Goal: Task Accomplishment & Management: Manage account settings

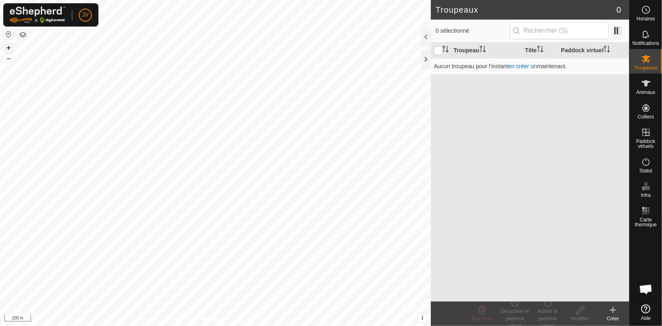
click at [7, 47] on button "+" at bounding box center [9, 48] width 10 height 10
click at [7, 46] on button "+" at bounding box center [9, 48] width 10 height 10
click at [7, 45] on button "+" at bounding box center [9, 48] width 10 height 10
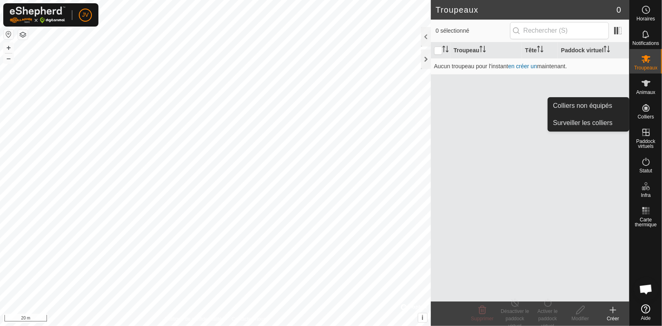
click at [647, 110] on icon at bounding box center [647, 108] width 10 height 10
click at [577, 125] on link "Surveiller les colliers" at bounding box center [588, 123] width 81 height 16
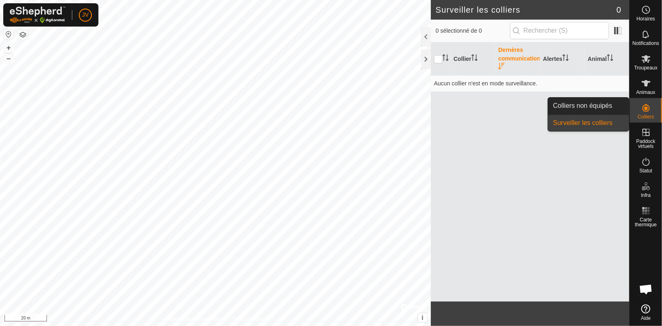
click at [650, 116] on span "Colliers" at bounding box center [646, 116] width 16 height 5
click at [572, 109] on link "Colliers non équipés" at bounding box center [588, 106] width 81 height 16
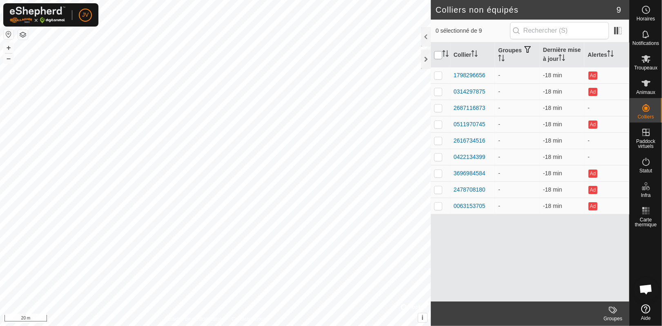
click at [436, 56] on input "checkbox" at bounding box center [438, 55] width 8 height 8
checkbox input "true"
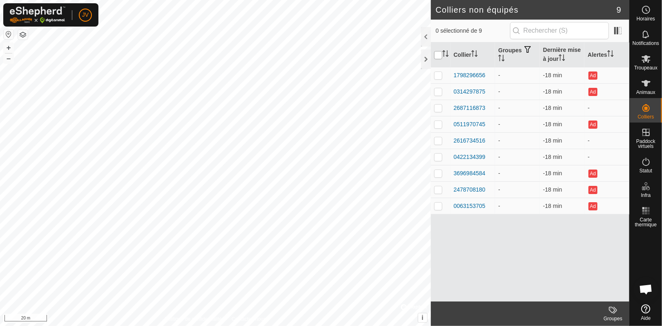
checkbox input "true"
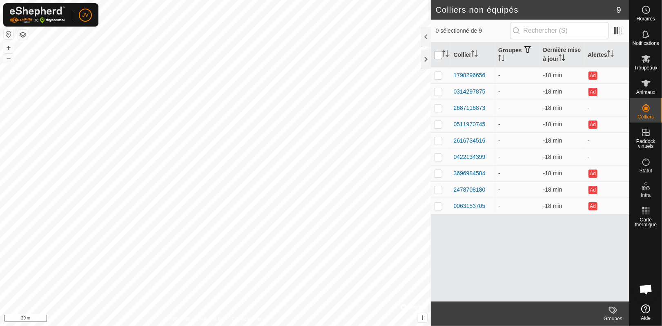
checkbox input "true"
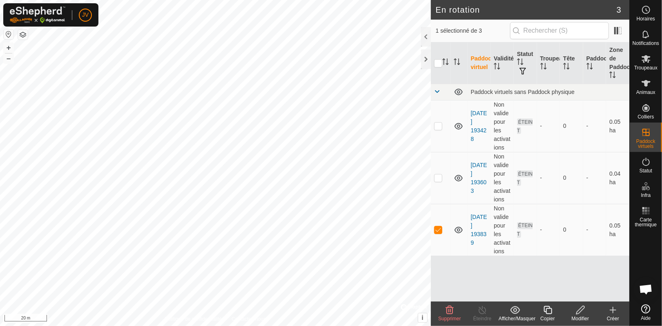
click at [447, 309] on icon at bounding box center [450, 310] width 8 height 8
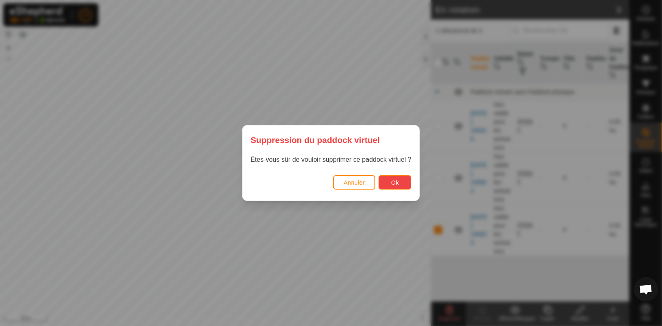
click at [391, 178] on button "Ok" at bounding box center [395, 182] width 33 height 14
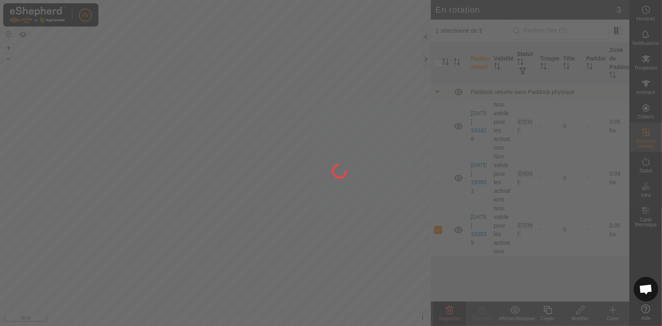
checkbox input "false"
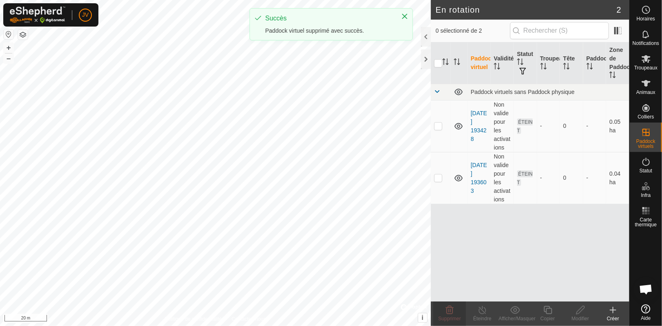
checkbox input "true"
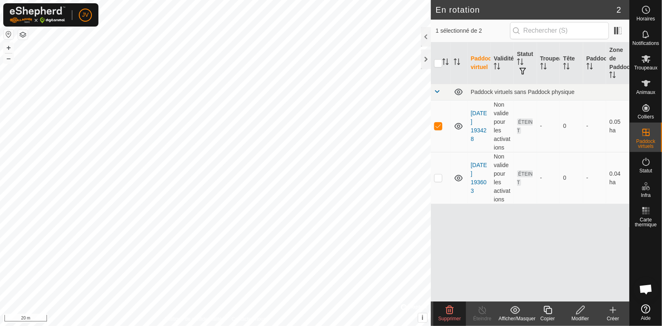
click at [456, 312] on delete-svg-icon at bounding box center [450, 310] width 33 height 10
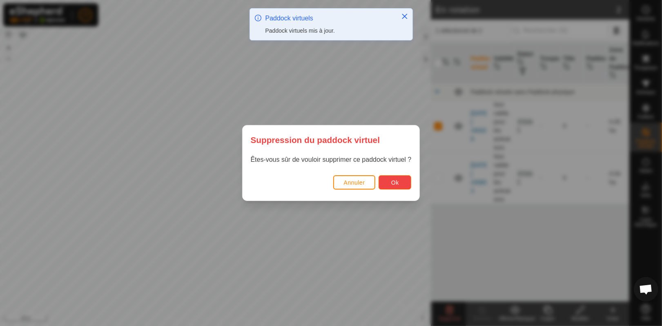
click at [387, 184] on button "Ok" at bounding box center [395, 182] width 33 height 14
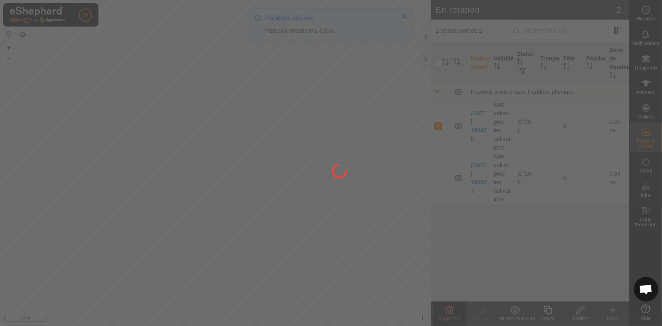
checkbox input "false"
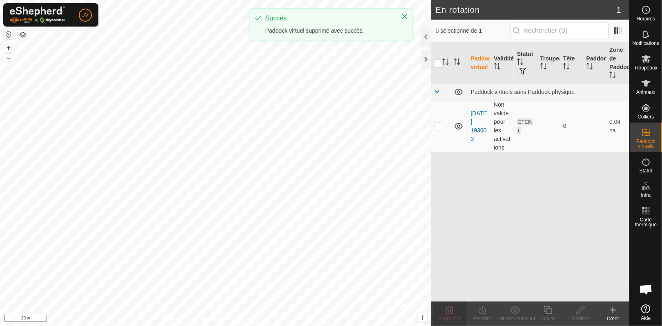
checkbox input "true"
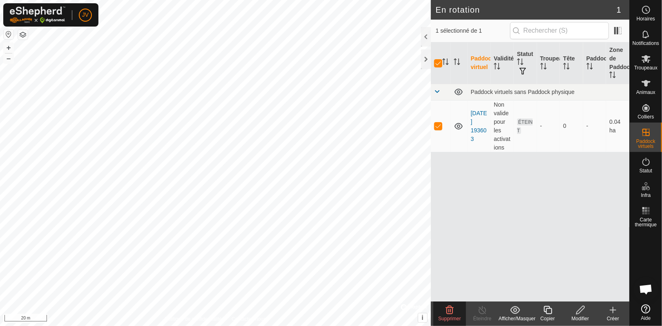
click at [453, 311] on icon at bounding box center [450, 310] width 8 height 8
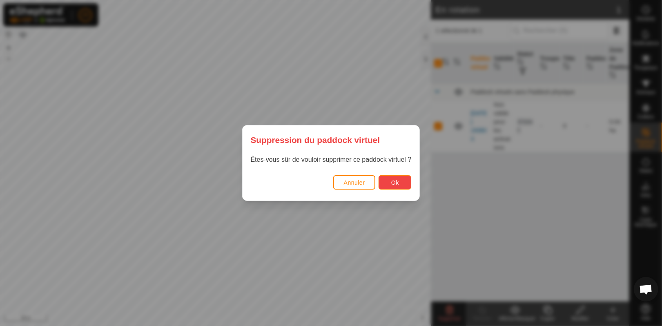
click at [399, 182] on span "Ok" at bounding box center [395, 182] width 8 height 7
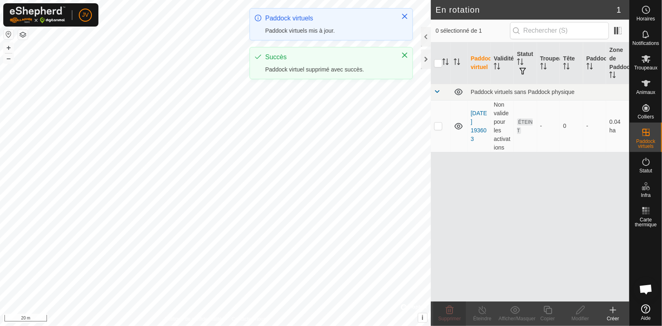
checkbox input "false"
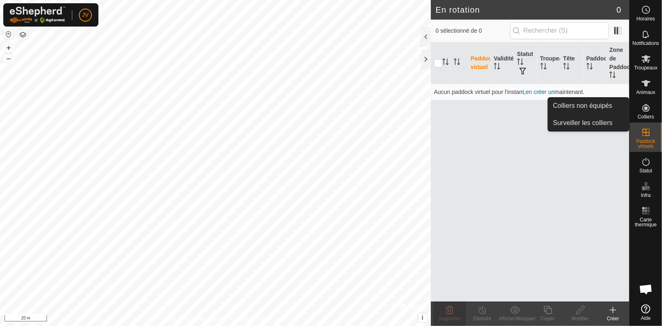
click at [641, 120] on div "Colliers" at bounding box center [646, 110] width 32 height 25
click at [642, 114] on span "Colliers" at bounding box center [646, 116] width 16 height 5
click at [586, 118] on link "Surveiller les colliers" at bounding box center [588, 123] width 81 height 16
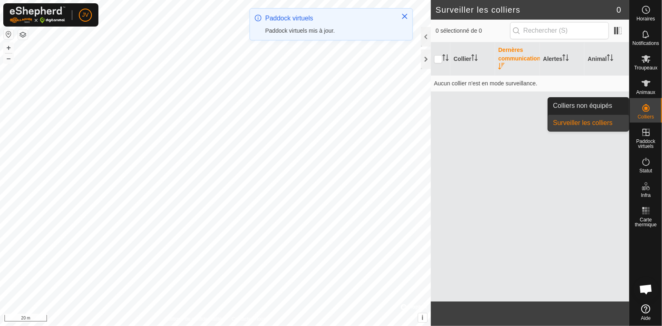
click at [647, 114] on es-neckbands-svg-icon at bounding box center [646, 107] width 15 height 13
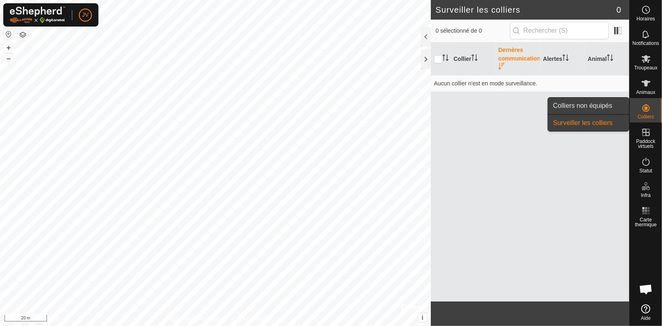
click at [586, 102] on link "Colliers non équipés" at bounding box center [588, 106] width 81 height 16
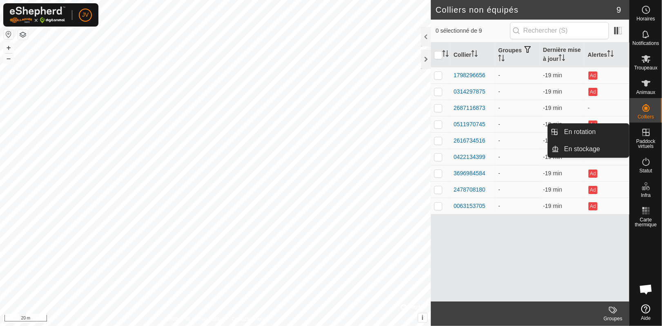
click at [648, 140] on span "Paddock virtuels" at bounding box center [646, 144] width 28 height 10
click at [596, 149] on link "En stockage" at bounding box center [595, 149] width 70 height 16
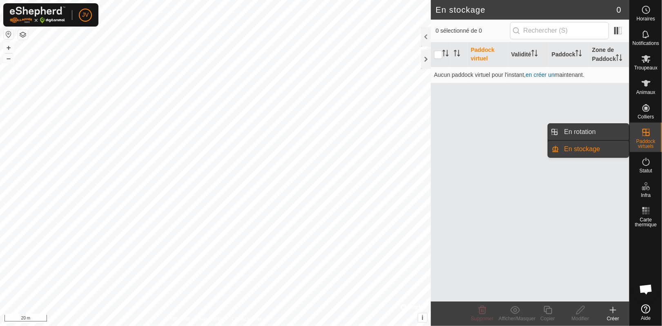
click at [577, 134] on link "En rotation" at bounding box center [595, 132] width 70 height 16
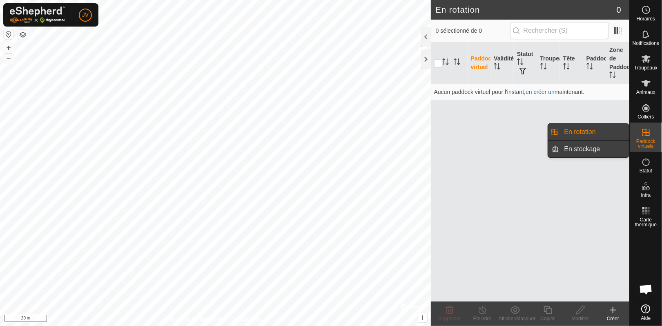
click at [597, 149] on link "En stockage" at bounding box center [595, 149] width 70 height 16
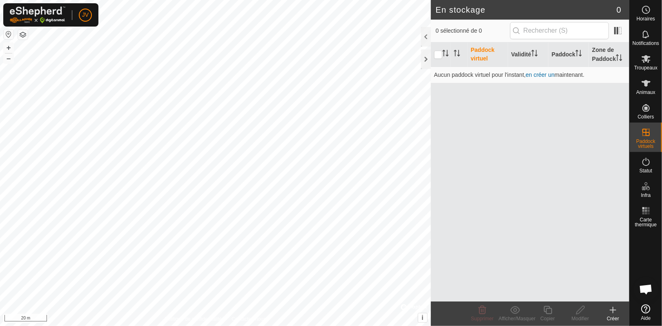
click at [613, 310] on icon at bounding box center [613, 310] width 6 height 0
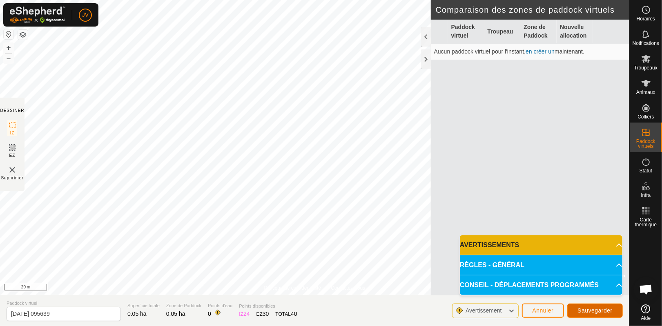
click at [584, 308] on span "Sauvegarder" at bounding box center [595, 310] width 35 height 7
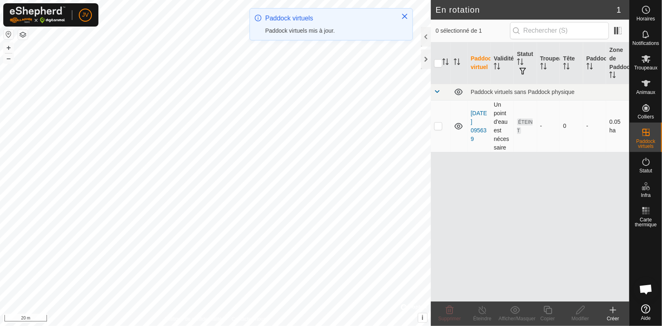
click at [436, 125] on p-checkbox at bounding box center [438, 126] width 8 height 7
checkbox input "true"
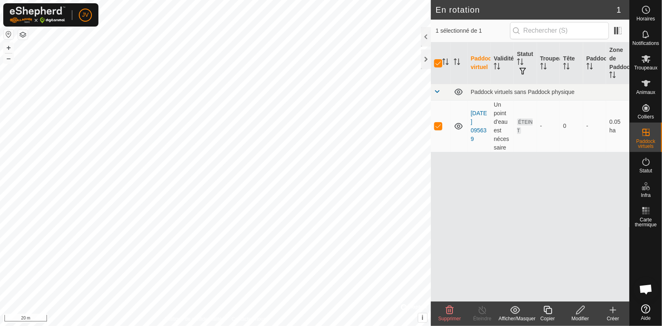
click at [581, 313] on icon at bounding box center [581, 310] width 10 height 10
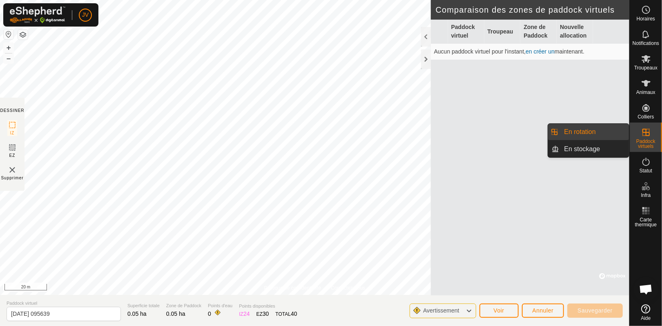
click at [654, 138] on div "Paddock virtuels" at bounding box center [646, 137] width 32 height 29
click at [591, 148] on link "En stockage" at bounding box center [595, 149] width 70 height 16
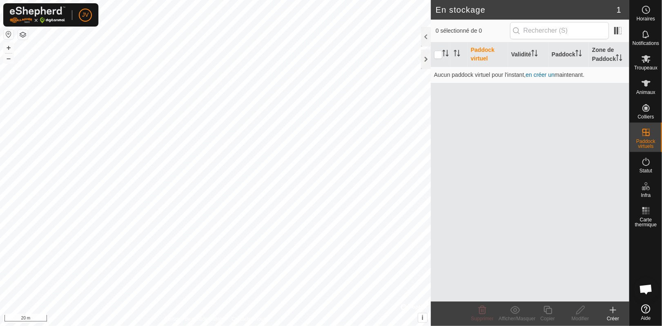
click at [612, 314] on icon at bounding box center [613, 310] width 10 height 10
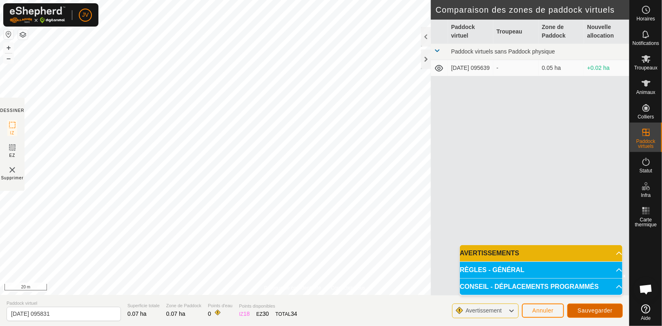
click at [595, 310] on span "Sauvegarder" at bounding box center [595, 310] width 35 height 7
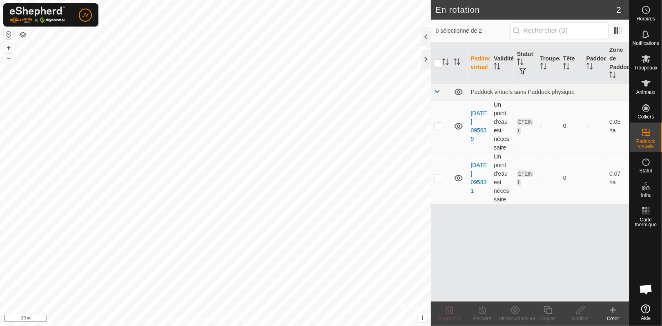
click at [440, 125] on p-checkbox at bounding box center [438, 126] width 8 height 7
checkbox input "true"
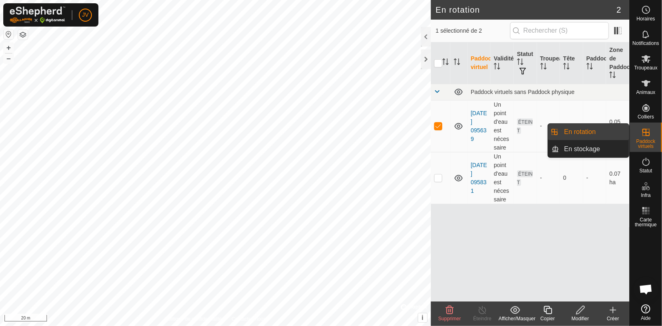
click at [584, 131] on link "En rotation" at bounding box center [595, 132] width 70 height 16
click at [579, 147] on link "En stockage" at bounding box center [595, 149] width 70 height 16
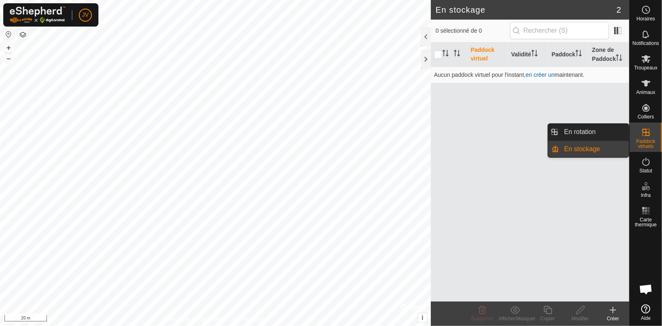
click at [655, 130] on div "Paddock virtuels" at bounding box center [646, 137] width 32 height 29
click at [648, 132] on icon at bounding box center [647, 132] width 10 height 10
click at [558, 136] on li "En rotation" at bounding box center [588, 132] width 81 height 16
click at [563, 133] on link "En rotation" at bounding box center [595, 132] width 70 height 16
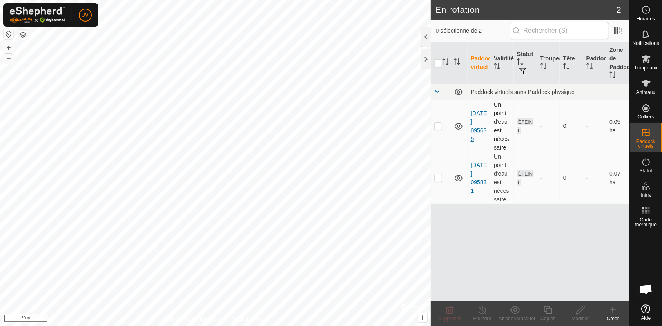
click at [479, 122] on link "[DATE] 095639" at bounding box center [479, 126] width 16 height 32
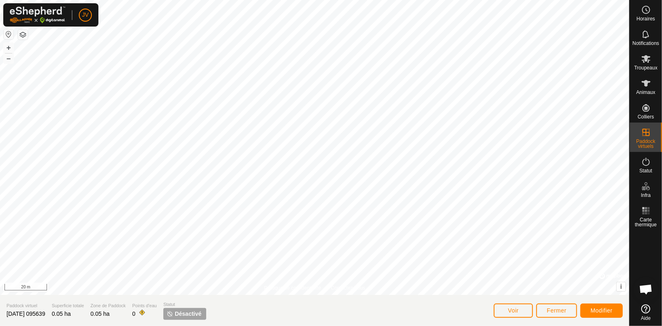
click at [28, 314] on span "[DATE] 095639" at bounding box center [26, 314] width 39 height 7
click at [512, 311] on span "Voir" at bounding box center [513, 310] width 11 height 7
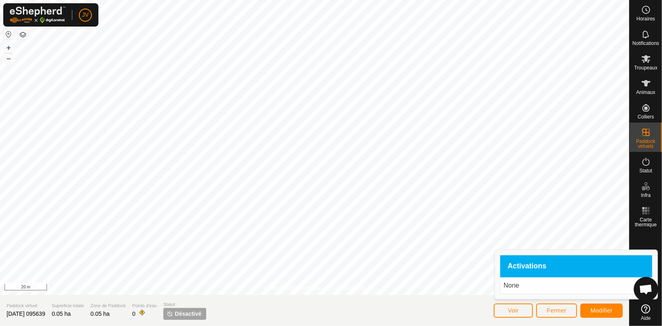
click at [524, 270] on span "Activations" at bounding box center [527, 266] width 39 height 7
click at [514, 288] on p "None" at bounding box center [576, 286] width 145 height 10
click at [600, 314] on span "Modifier" at bounding box center [602, 310] width 22 height 7
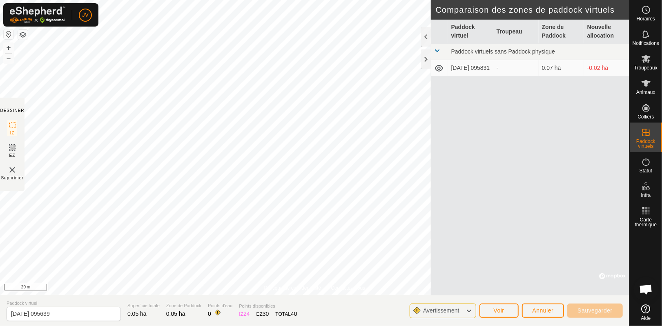
click at [461, 315] on span "Avertissement" at bounding box center [444, 311] width 42 height 11
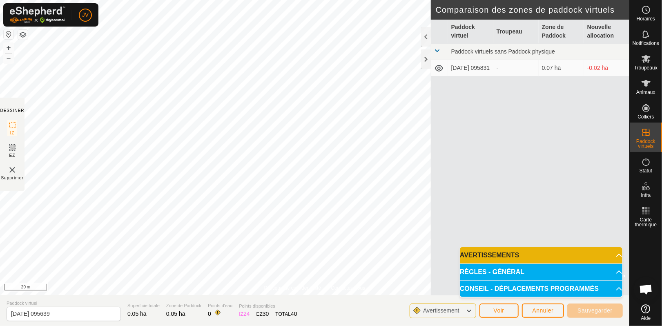
click at [461, 315] on span "Avertissement" at bounding box center [444, 311] width 42 height 11
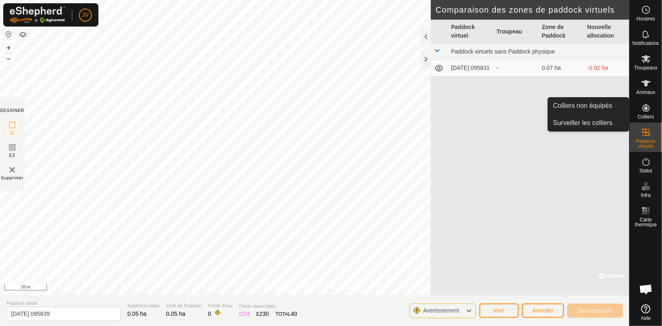
click at [646, 106] on icon at bounding box center [647, 108] width 10 height 10
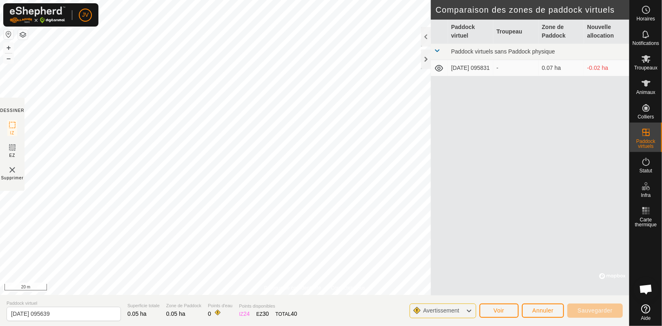
click at [468, 314] on icon at bounding box center [469, 311] width 7 height 11
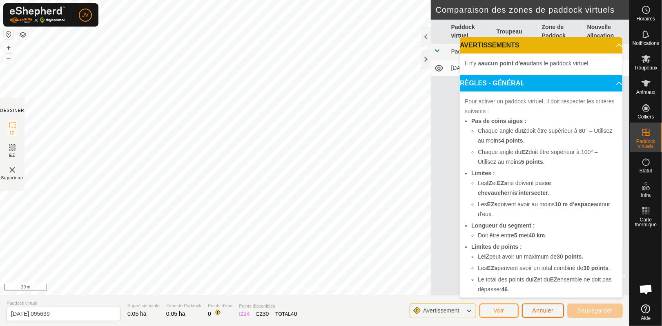
click at [539, 308] on span "Annuler" at bounding box center [543, 310] width 21 height 7
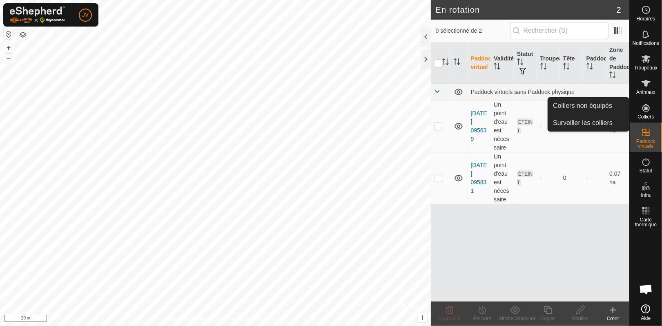
click at [648, 105] on icon at bounding box center [646, 107] width 7 height 7
click at [589, 119] on link "Surveiller les colliers" at bounding box center [588, 123] width 81 height 16
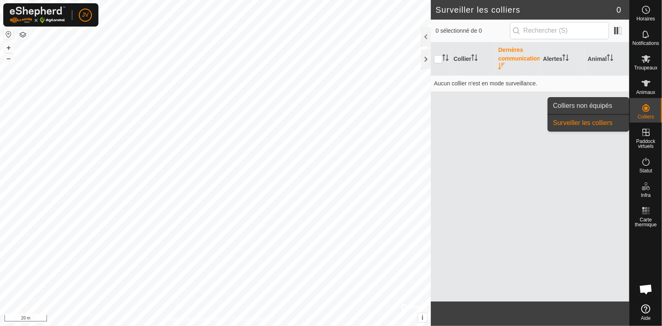
click at [592, 101] on link "Colliers non équipés" at bounding box center [588, 106] width 81 height 16
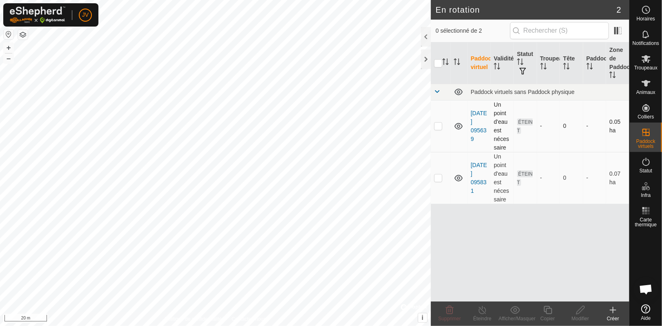
click at [439, 127] on p-checkbox at bounding box center [438, 126] width 8 height 7
checkbox input "true"
click at [583, 311] on icon at bounding box center [581, 310] width 10 height 10
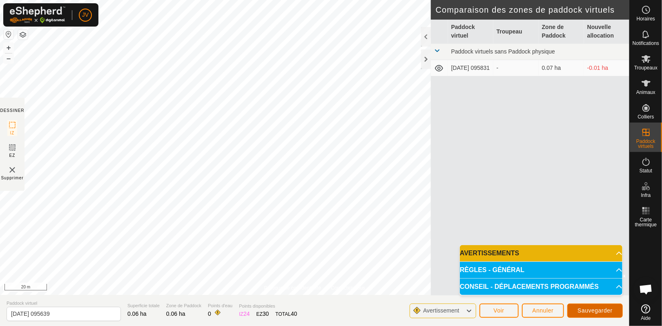
click at [597, 313] on span "Sauvegarder" at bounding box center [595, 310] width 35 height 7
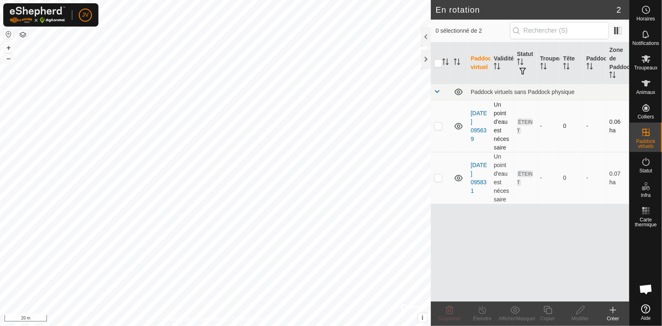
click at [439, 127] on p-checkbox at bounding box center [438, 126] width 8 height 7
checkbox input "true"
click at [648, 81] on icon at bounding box center [646, 83] width 9 height 7
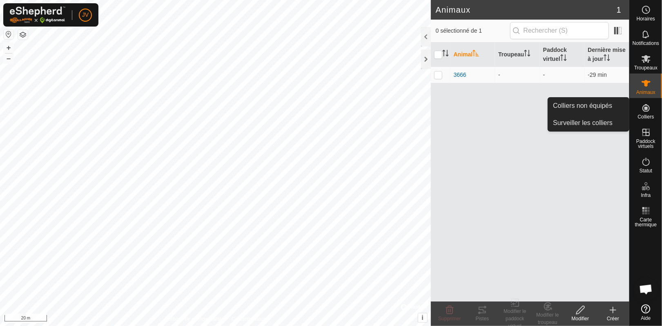
click at [647, 110] on icon at bounding box center [646, 107] width 7 height 7
click at [590, 120] on link "Surveiller les colliers" at bounding box center [588, 123] width 81 height 16
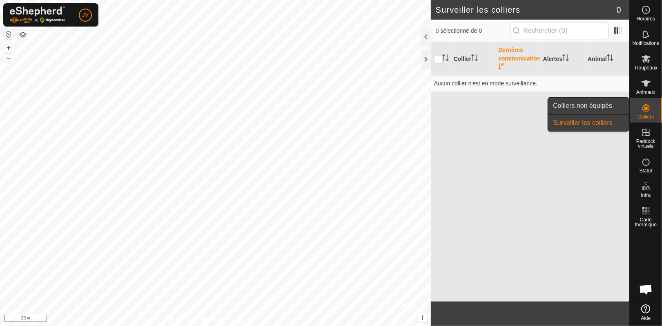
click at [583, 104] on link "Colliers non équipés" at bounding box center [588, 106] width 81 height 16
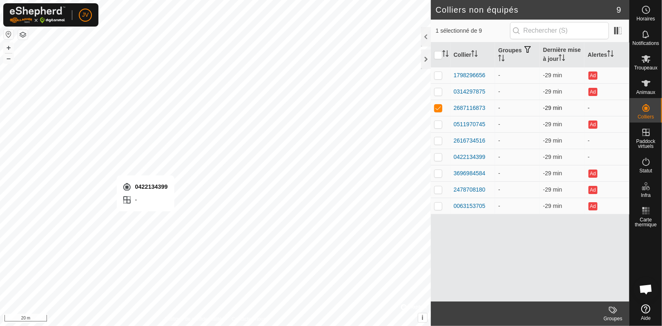
checkbox input "false"
checkbox input "true"
click at [646, 85] on icon at bounding box center [646, 83] width 9 height 7
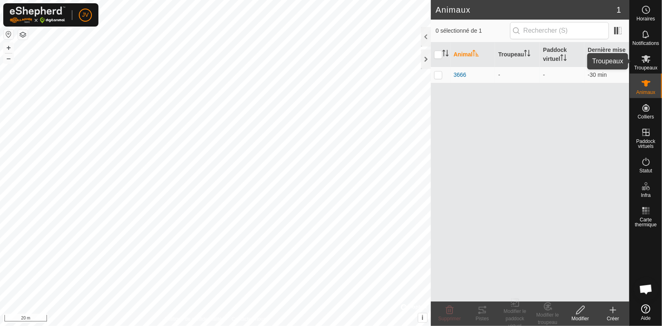
click at [653, 63] on es-mob-svg-icon at bounding box center [646, 58] width 15 height 13
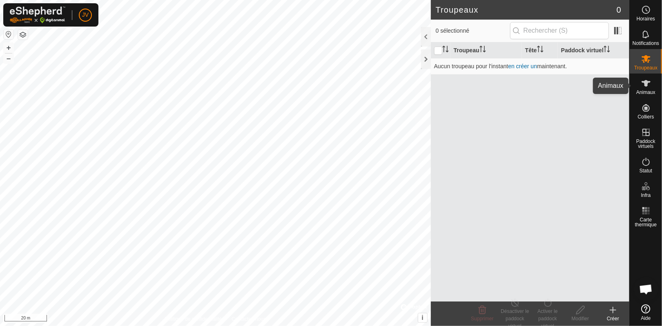
click at [645, 85] on icon at bounding box center [646, 83] width 9 height 7
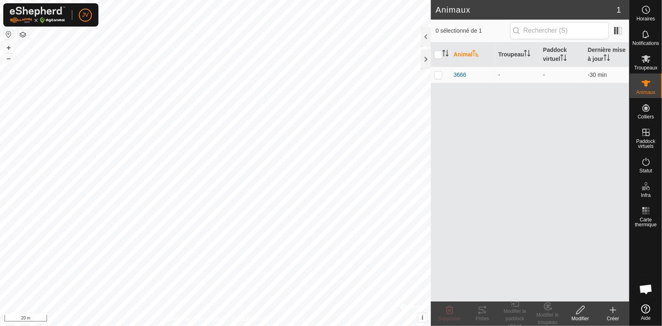
click at [614, 312] on icon at bounding box center [613, 310] width 10 height 10
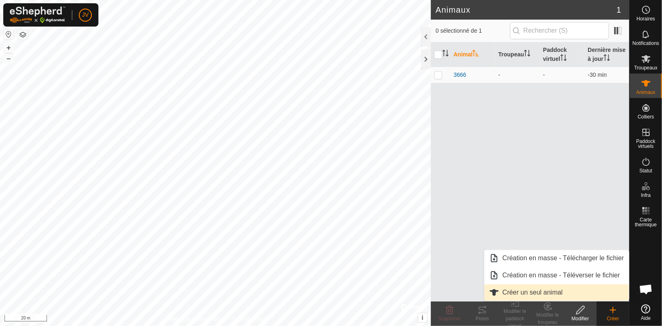
click at [534, 289] on link "Créer un seul animal" at bounding box center [557, 292] width 145 height 16
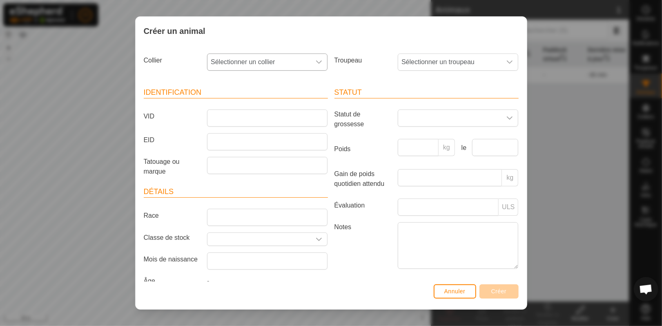
click at [316, 59] on icon "dropdown trigger" at bounding box center [319, 62] width 7 height 7
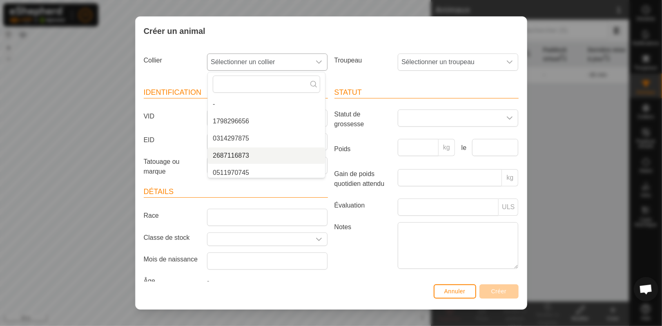
click at [235, 155] on li "2687116873" at bounding box center [266, 156] width 117 height 16
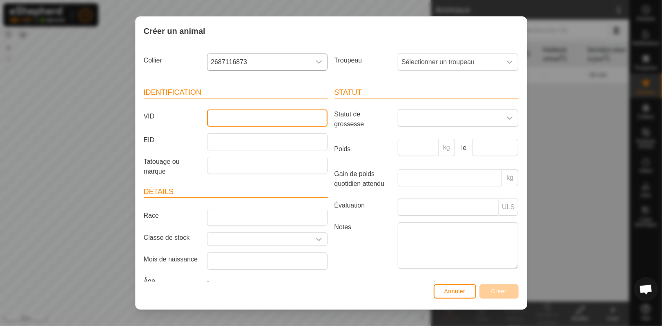
click at [248, 117] on input "VID" at bounding box center [267, 118] width 121 height 17
type input "3667"
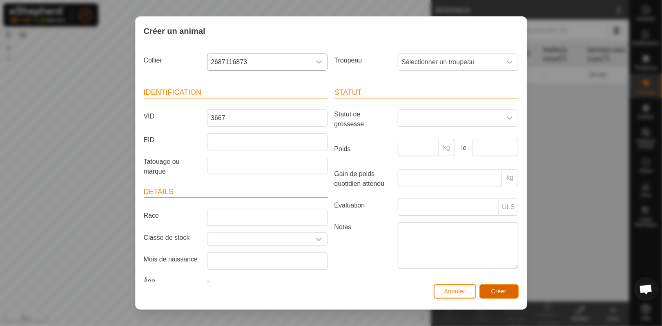
click at [491, 287] on button "Créer" at bounding box center [499, 291] width 39 height 14
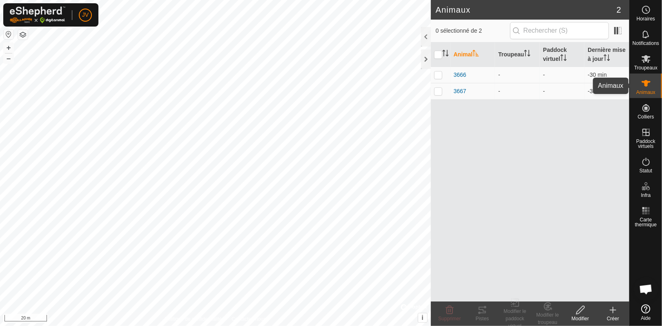
click at [648, 85] on icon at bounding box center [646, 83] width 9 height 7
click at [613, 315] on div "Créer" at bounding box center [613, 318] width 33 height 7
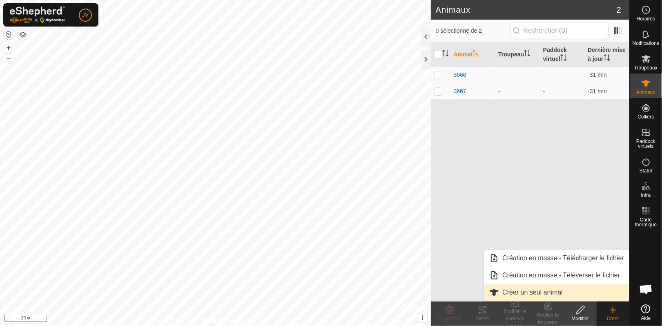
click at [537, 289] on link "Créer un seul animal" at bounding box center [557, 292] width 145 height 16
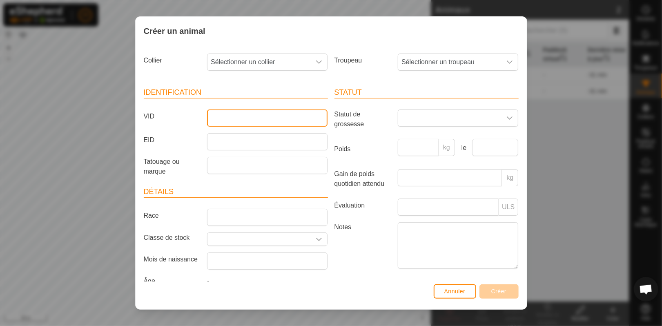
click at [231, 116] on input "VID" at bounding box center [267, 118] width 121 height 17
type input "3668"
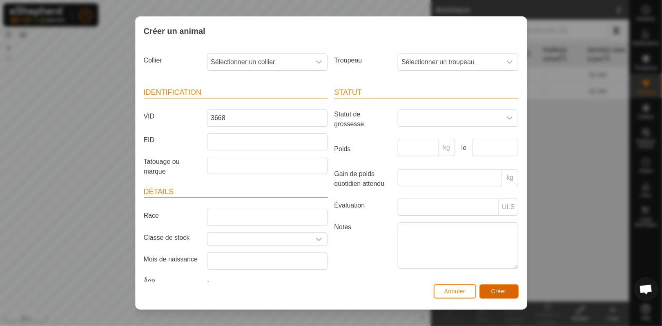
click at [501, 293] on span "Créer" at bounding box center [500, 291] width 16 height 7
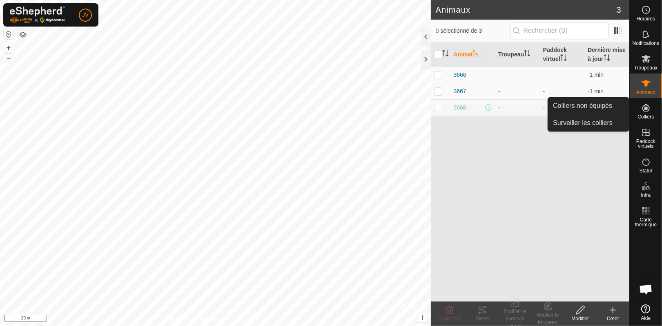
click at [649, 107] on icon at bounding box center [647, 108] width 10 height 10
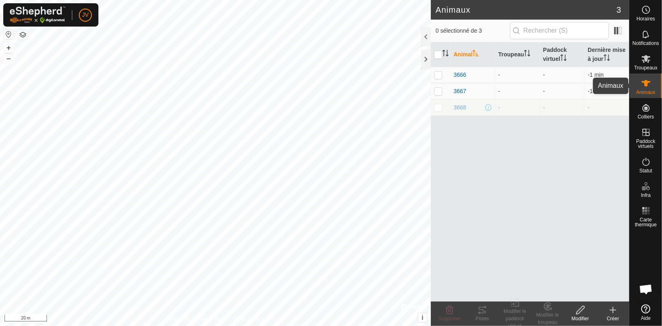
click at [649, 92] on span "Animaux" at bounding box center [646, 92] width 19 height 5
click at [612, 319] on div "Créer" at bounding box center [613, 318] width 33 height 7
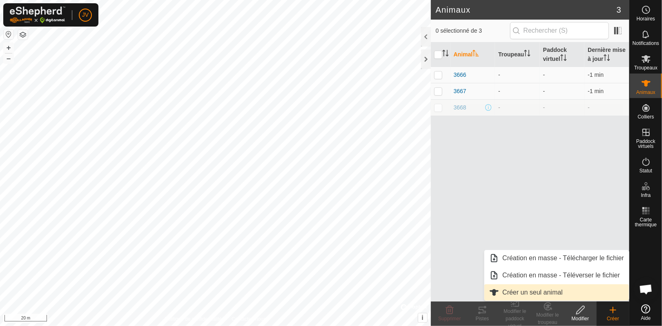
click at [543, 291] on link "Créer un seul animal" at bounding box center [557, 292] width 145 height 16
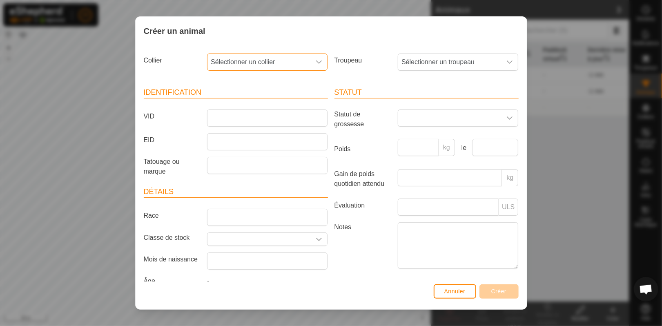
click at [304, 57] on span "Sélectionner un collier" at bounding box center [259, 62] width 103 height 16
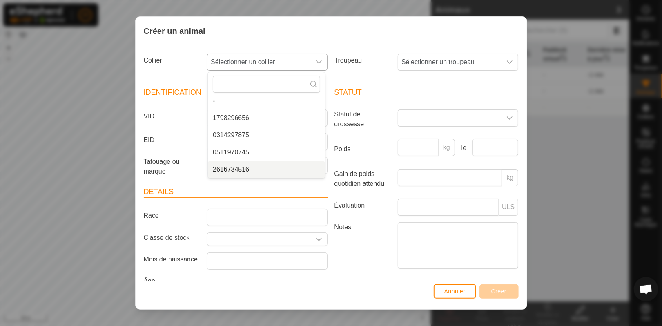
scroll to position [72, 0]
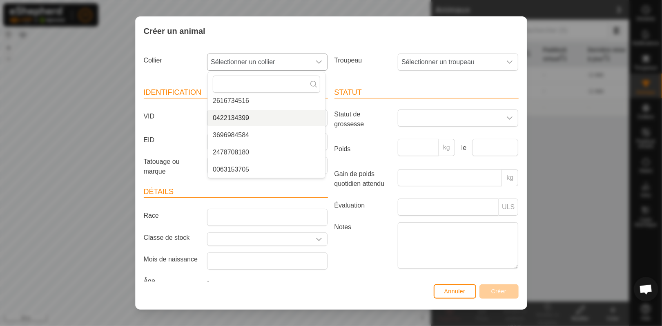
click at [264, 122] on li "0422134399" at bounding box center [266, 118] width 117 height 16
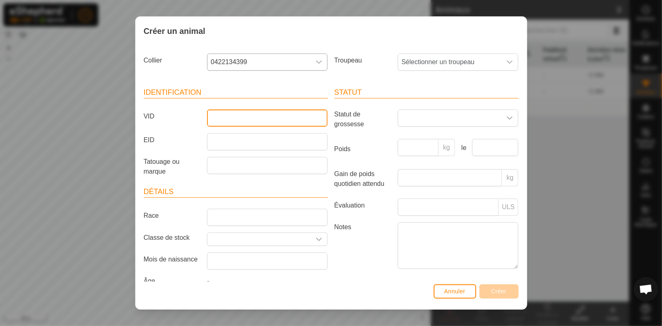
click at [263, 122] on input "VID" at bounding box center [267, 118] width 121 height 17
type input "3669"
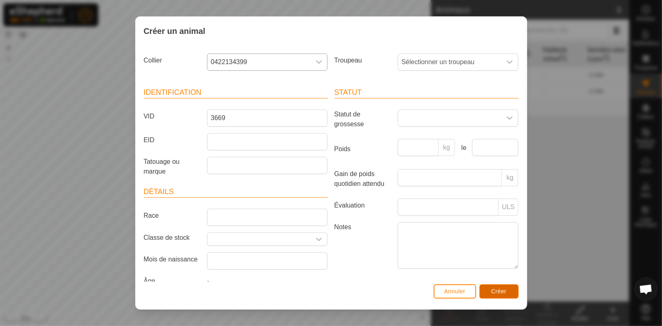
click at [505, 286] on button "Créer" at bounding box center [499, 291] width 39 height 14
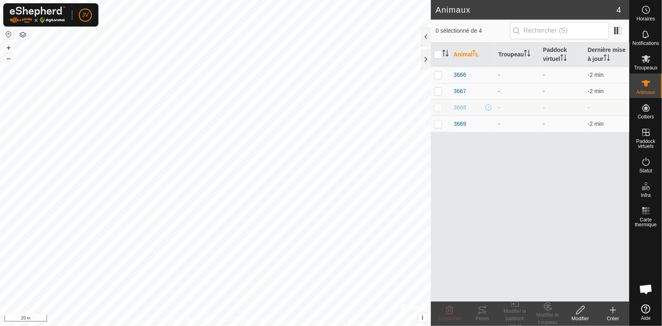
click at [611, 316] on div "Créer" at bounding box center [613, 318] width 33 height 7
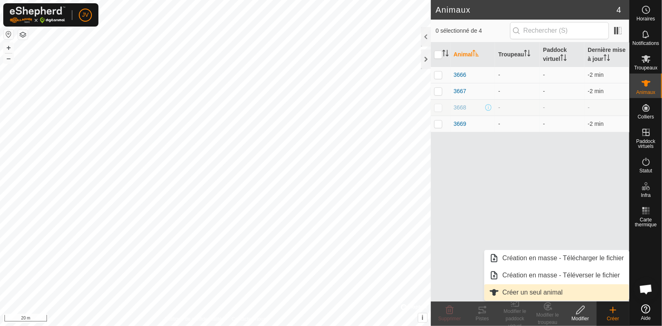
click at [524, 290] on link "Créer un seul animal" at bounding box center [557, 292] width 145 height 16
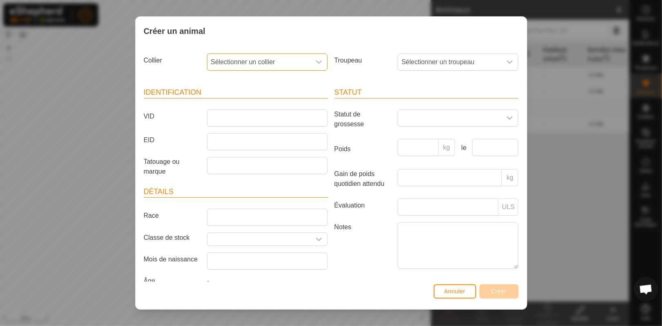
click at [272, 66] on span "Sélectionner un collier" at bounding box center [259, 62] width 103 height 16
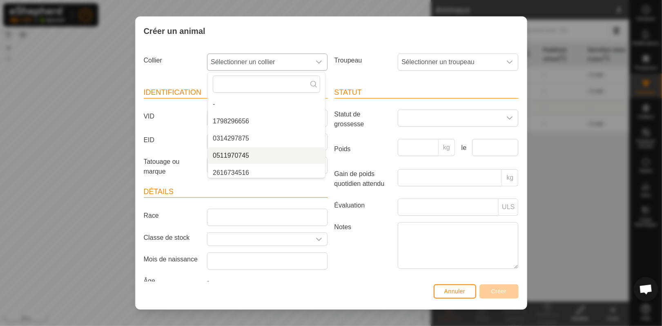
scroll to position [3, 0]
click at [272, 169] on li "2616734516" at bounding box center [266, 169] width 117 height 16
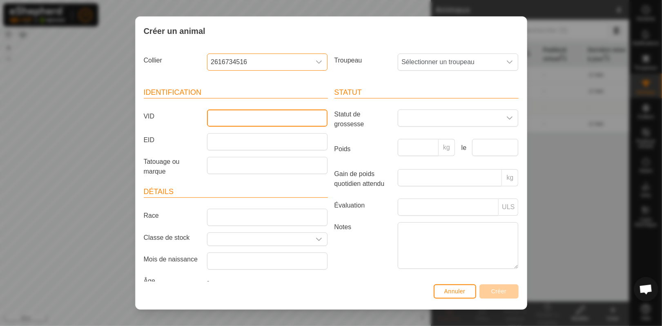
click at [237, 118] on input "VID" at bounding box center [267, 118] width 121 height 17
type input "3670"
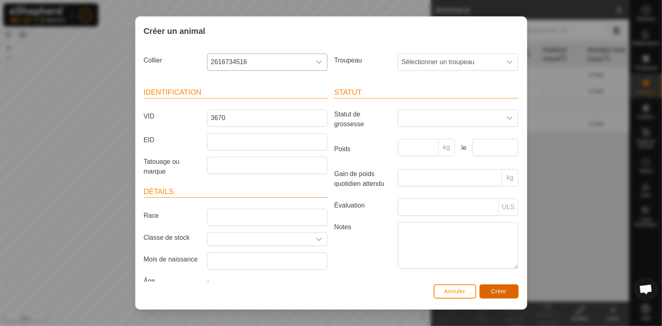
click at [499, 290] on span "Créer" at bounding box center [500, 291] width 16 height 7
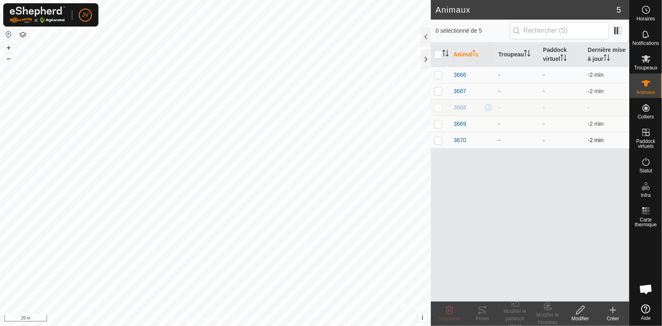
click at [437, 142] on p-checkbox at bounding box center [438, 140] width 8 height 7
checkbox input "true"
click at [437, 127] on p-checkbox at bounding box center [438, 124] width 8 height 7
checkbox input "true"
click at [440, 90] on p-checkbox at bounding box center [438, 91] width 8 height 7
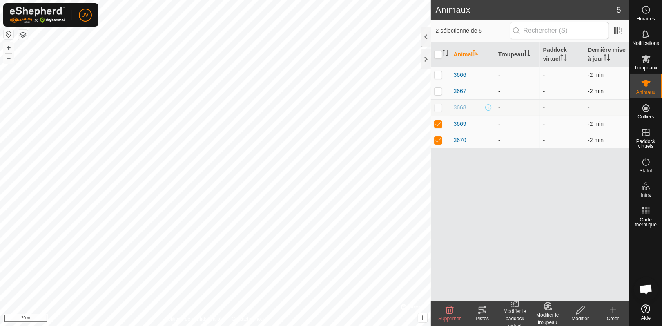
checkbox input "true"
click at [439, 78] on p-checkbox at bounding box center [438, 75] width 8 height 7
checkbox input "true"
click at [515, 313] on div "Modifier le paddock virtuel" at bounding box center [515, 319] width 33 height 22
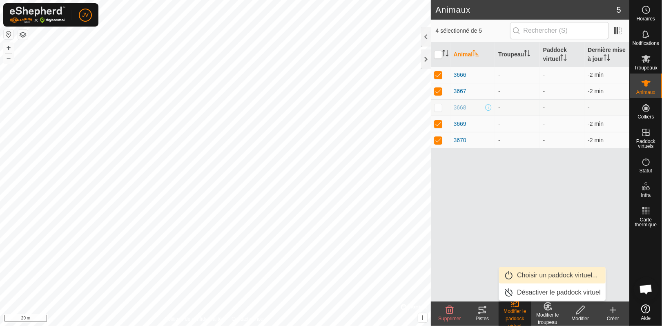
click at [534, 274] on link "Choisir un paddock virtuel..." at bounding box center [552, 275] width 107 height 16
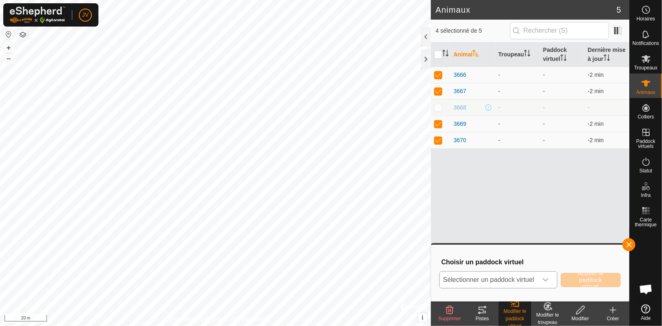
click at [547, 280] on icon "dropdown trigger" at bounding box center [546, 280] width 7 height 7
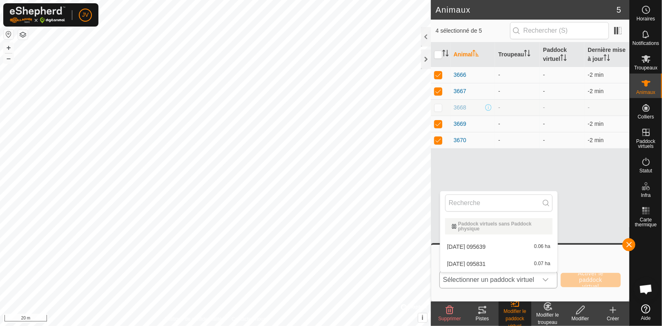
click at [512, 250] on li "[DATE] 095639 0.06 ha" at bounding box center [498, 247] width 117 height 16
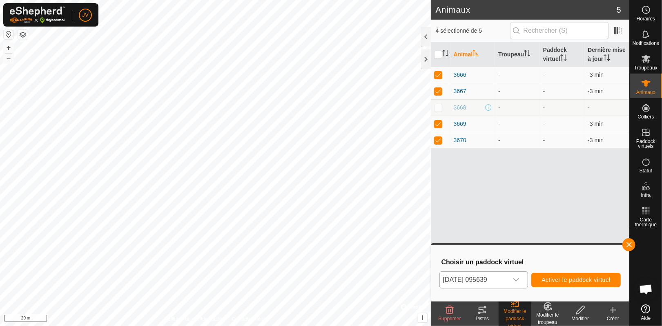
click at [514, 277] on icon "dropdown trigger" at bounding box center [516, 280] width 7 height 7
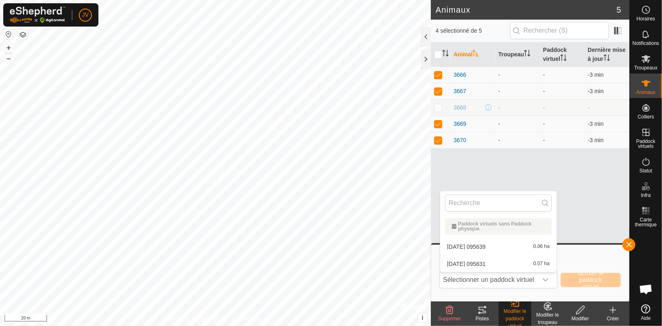
click at [507, 264] on li "[DATE] 095831 0.07 ha" at bounding box center [498, 264] width 116 height 16
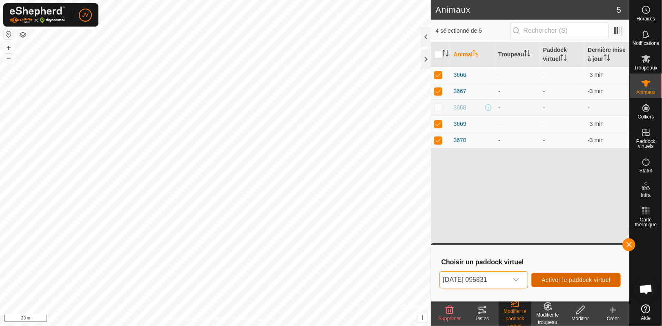
click at [579, 278] on span "Activer le paddock virtuel" at bounding box center [576, 280] width 69 height 7
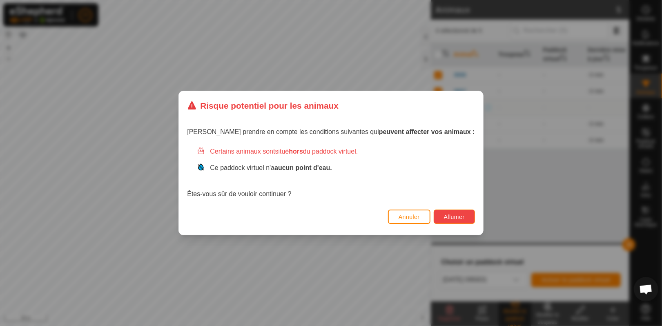
click at [434, 212] on button "Allumer" at bounding box center [454, 217] width 41 height 14
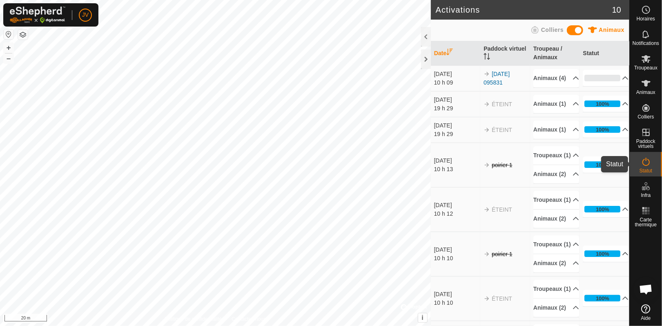
click at [642, 159] on icon at bounding box center [647, 162] width 10 height 10
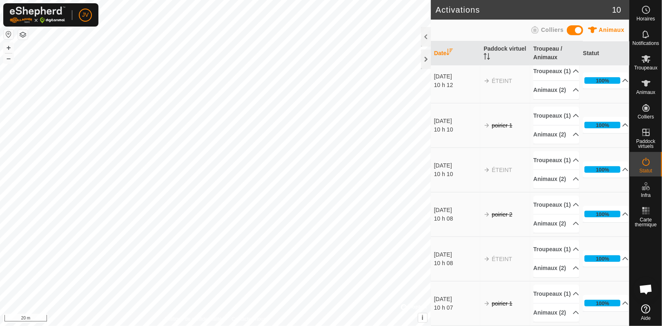
scroll to position [221, 0]
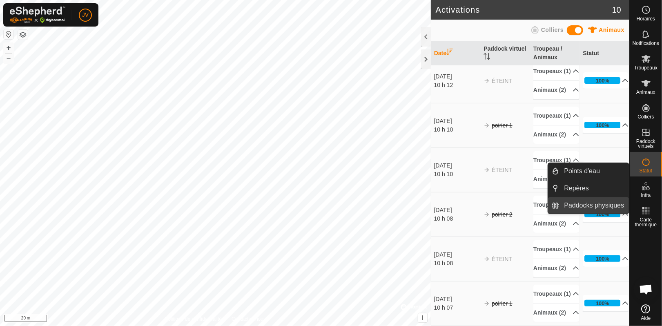
click at [561, 214] on link "Paddocks physiques" at bounding box center [595, 205] width 70 height 16
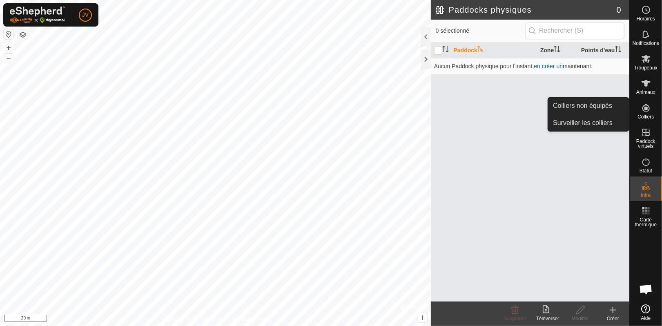
click at [645, 113] on es-neckbands-svg-icon at bounding box center [646, 107] width 15 height 13
click at [585, 119] on link "Surveiller les colliers" at bounding box center [588, 123] width 81 height 16
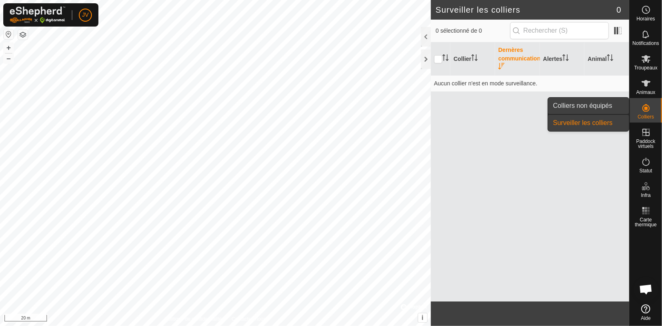
click at [588, 101] on link "Colliers non équipés" at bounding box center [588, 106] width 81 height 16
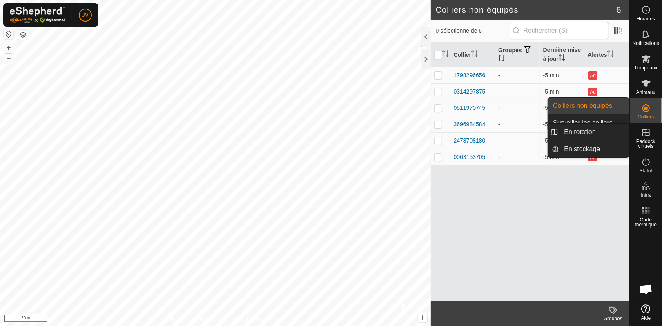
click at [645, 133] on icon at bounding box center [647, 132] width 10 height 10
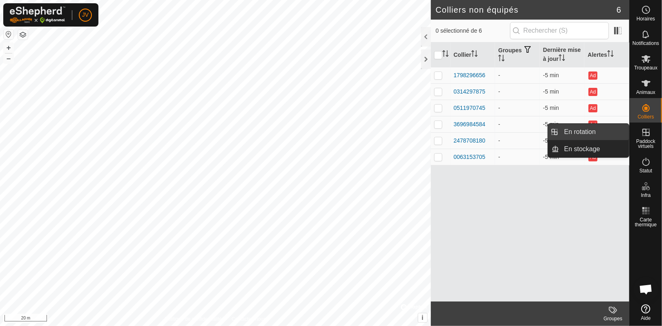
click at [580, 133] on link "En rotation" at bounding box center [595, 132] width 70 height 16
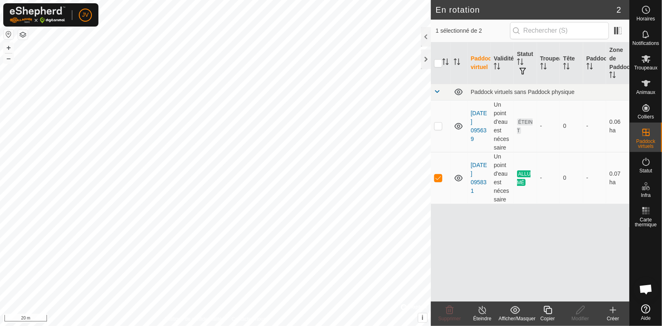
click at [481, 313] on icon at bounding box center [482, 310] width 7 height 8
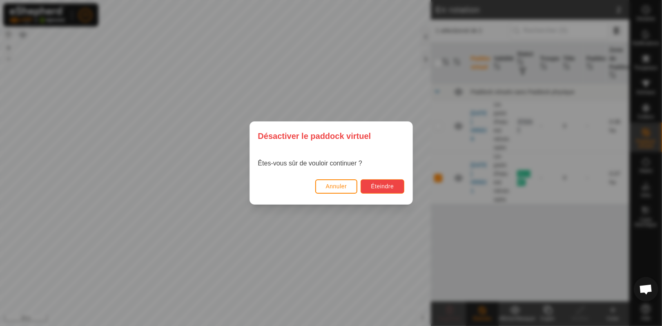
click at [376, 183] on span "Éteindre" at bounding box center [382, 186] width 23 height 7
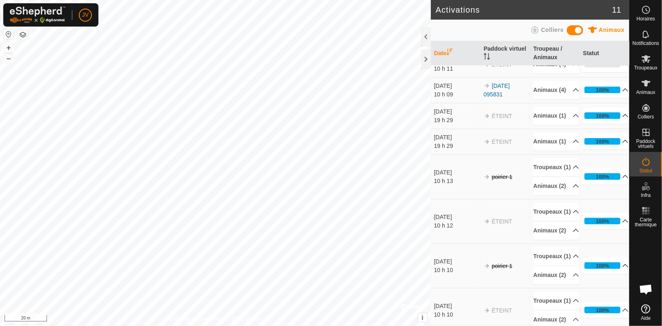
scroll to position [15, 0]
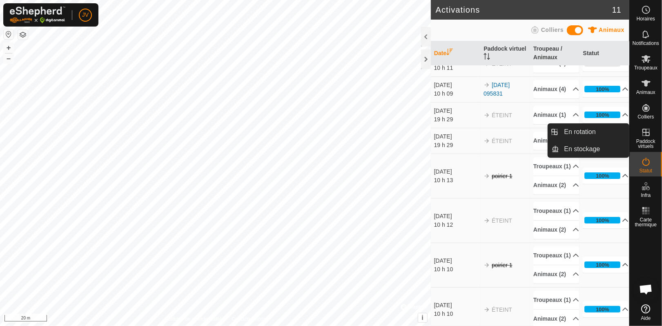
click at [655, 136] on div "Paddock virtuels" at bounding box center [646, 137] width 32 height 29
click at [646, 137] on es-virtualpaddocks-svg-icon at bounding box center [646, 132] width 15 height 13
click at [582, 143] on link "En stockage" at bounding box center [595, 149] width 70 height 16
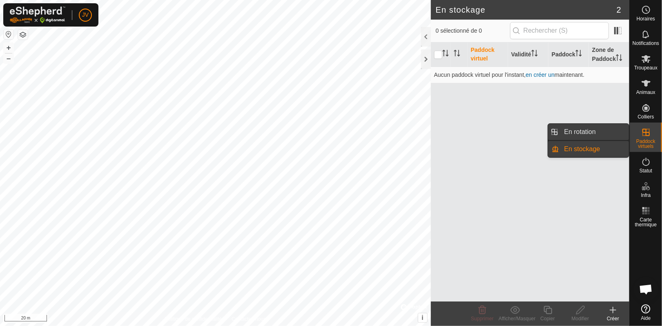
click at [580, 126] on link "En rotation" at bounding box center [595, 132] width 70 height 16
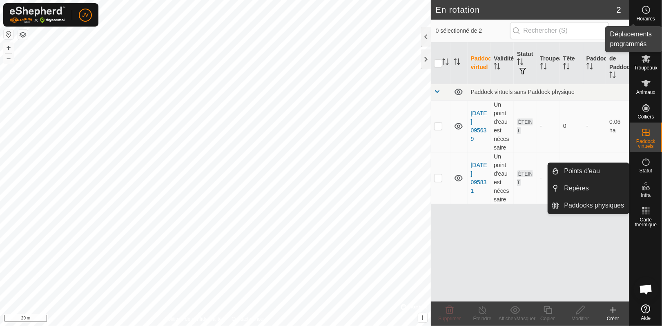
click at [643, 14] on icon at bounding box center [647, 10] width 10 height 10
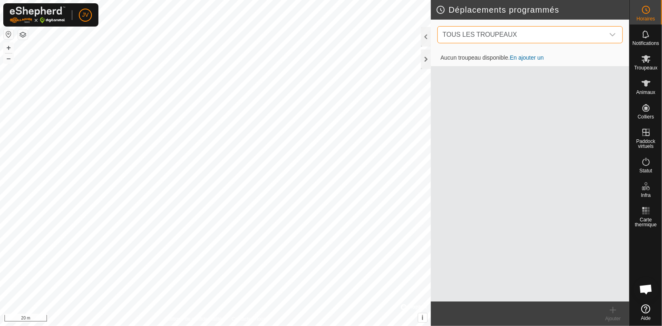
click at [597, 31] on span "TOUS LES TROUPEAUX" at bounding box center [522, 35] width 165 height 16
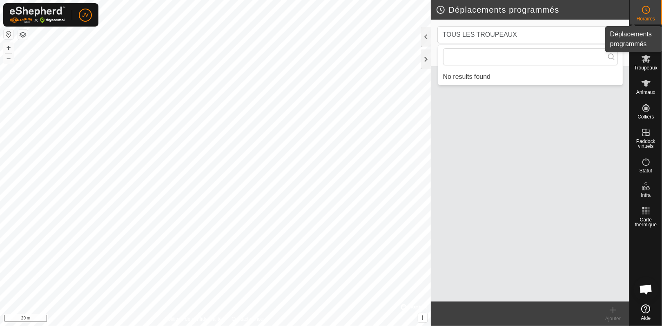
click at [638, 15] on div "Horaires" at bounding box center [646, 12] width 32 height 25
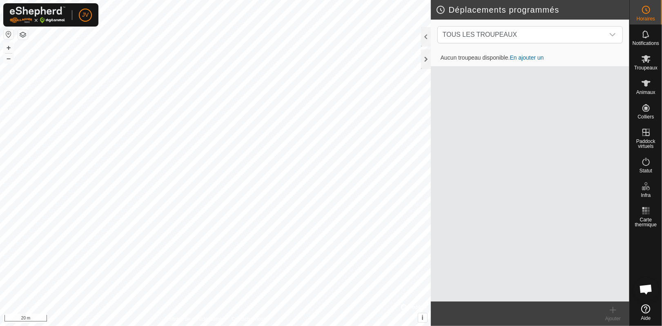
click at [638, 15] on div "Horaires" at bounding box center [646, 12] width 32 height 25
click at [535, 56] on link "En ajouter un" at bounding box center [527, 57] width 34 height 7
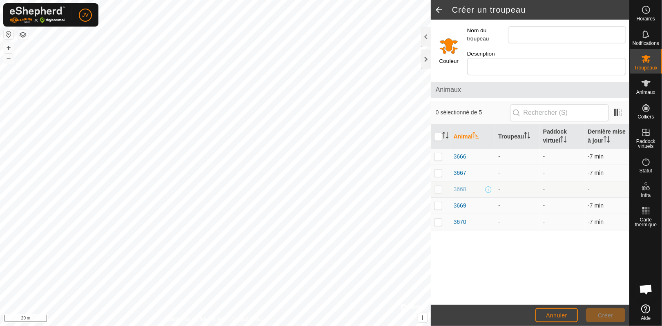
click at [437, 154] on p-checkbox at bounding box center [438, 156] width 8 height 7
checkbox input "true"
click at [436, 174] on p-checkbox at bounding box center [438, 173] width 8 height 7
checkbox input "true"
click at [435, 206] on p-checkbox at bounding box center [438, 205] width 8 height 7
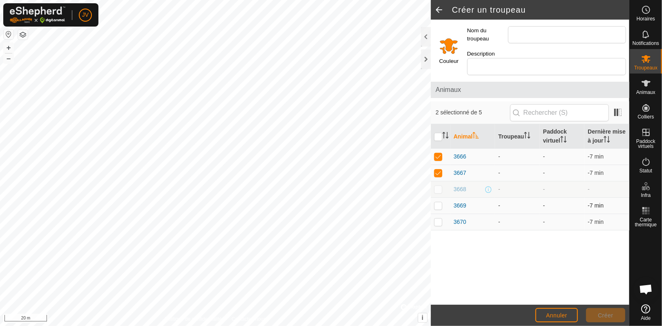
checkbox input "true"
click at [439, 219] on p-checkbox at bounding box center [438, 222] width 8 height 7
checkbox input "true"
click at [530, 65] on input "Description" at bounding box center [546, 66] width 159 height 17
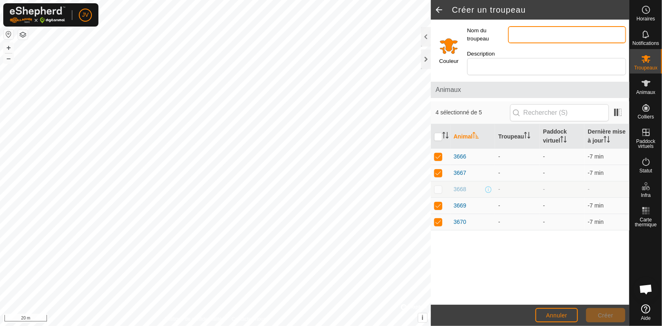
click at [536, 35] on input "Nom du troupeau" at bounding box center [567, 34] width 118 height 17
type input "genisses"
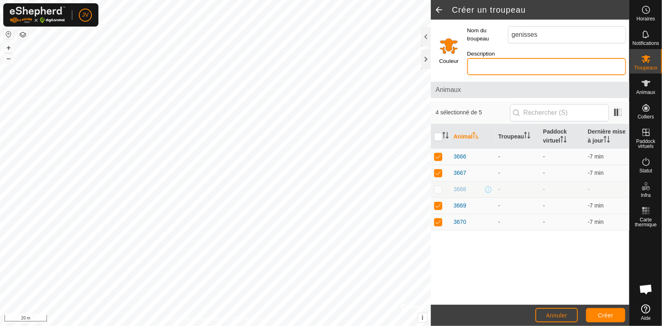
click at [514, 63] on input "Description" at bounding box center [546, 66] width 159 height 17
type input "orange"
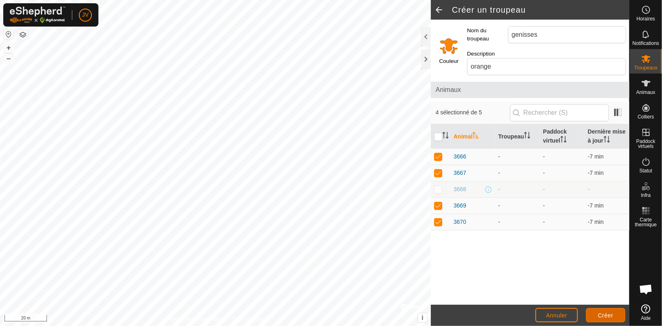
click at [600, 311] on button "Créer" at bounding box center [605, 315] width 39 height 14
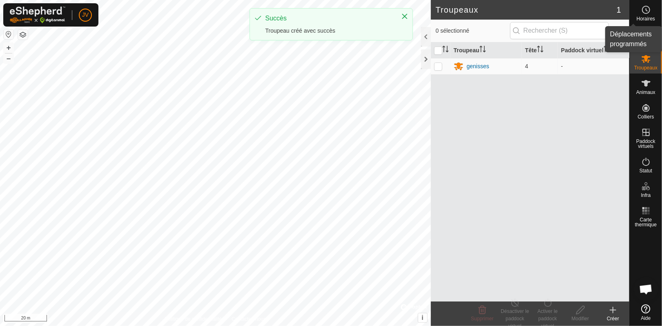
click at [649, 15] on es-schedule-vp-svg-icon at bounding box center [646, 9] width 15 height 13
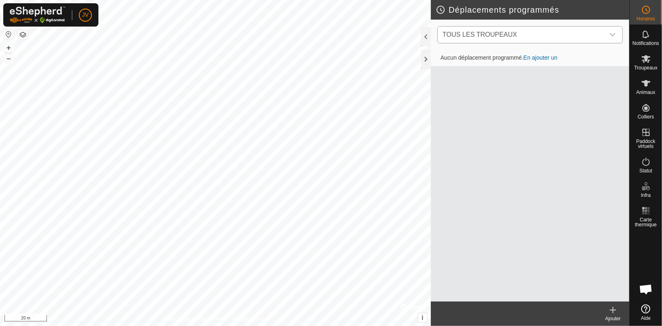
click at [563, 35] on span "TOUS LES TROUPEAUX" at bounding box center [522, 35] width 165 height 16
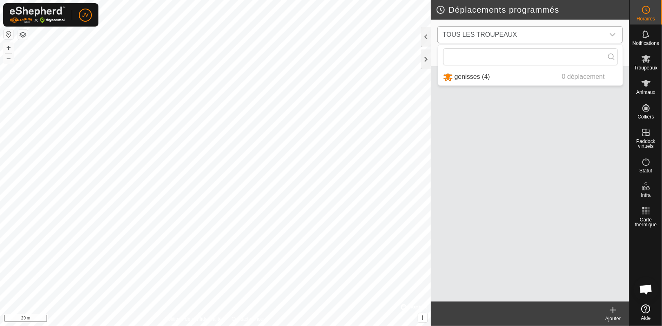
click at [465, 79] on li "genisses (4) 0 déplacement" at bounding box center [530, 77] width 185 height 17
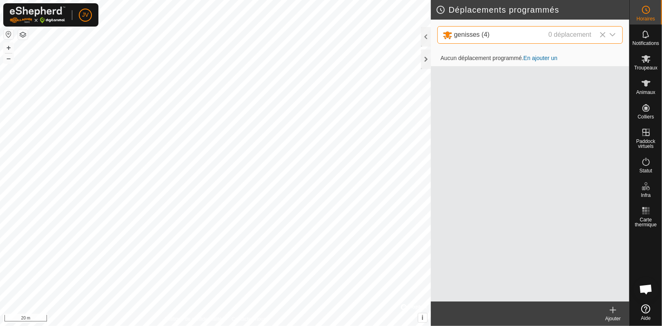
click at [570, 36] on div "0 déplacement" at bounding box center [570, 35] width 43 height 10
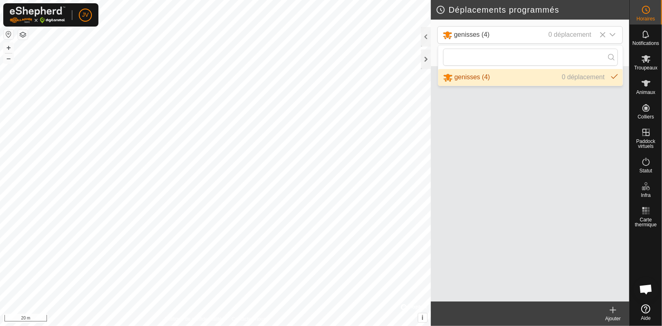
click at [611, 314] on icon at bounding box center [613, 310] width 10 height 10
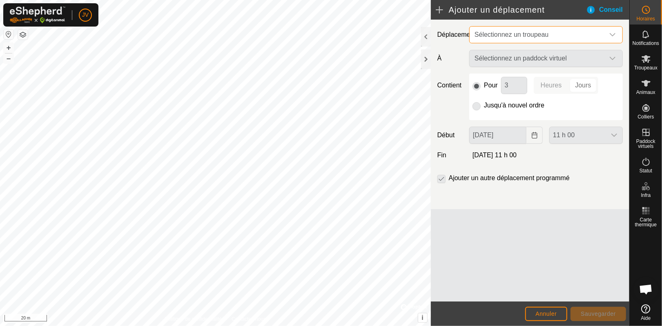
click at [572, 36] on span "Sélectionnez un troupeau" at bounding box center [538, 35] width 133 height 16
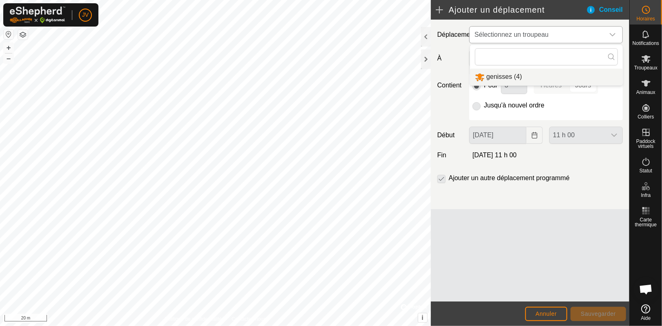
click at [510, 76] on li "genisses (4)" at bounding box center [546, 77] width 153 height 17
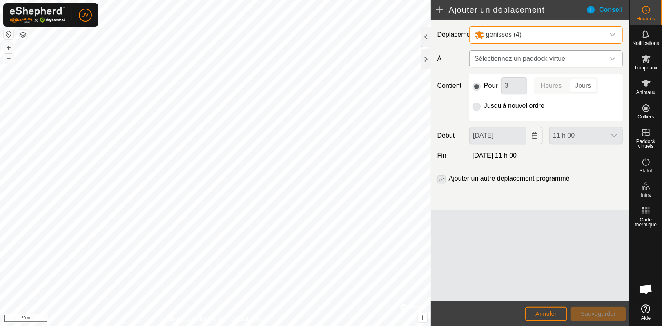
click at [551, 64] on span "Sélectionnez un paddock virtuel" at bounding box center [538, 59] width 133 height 16
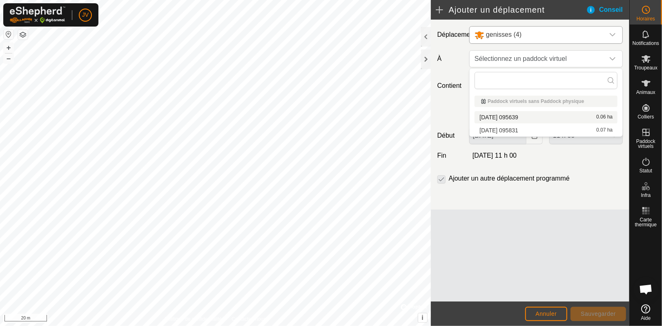
click at [506, 118] on li "[DATE] 095639 0.06 ha" at bounding box center [546, 117] width 143 height 12
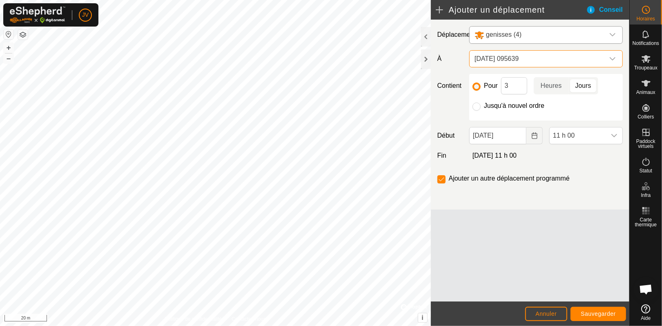
click at [528, 56] on span "[DATE] 095639" at bounding box center [538, 59] width 133 height 16
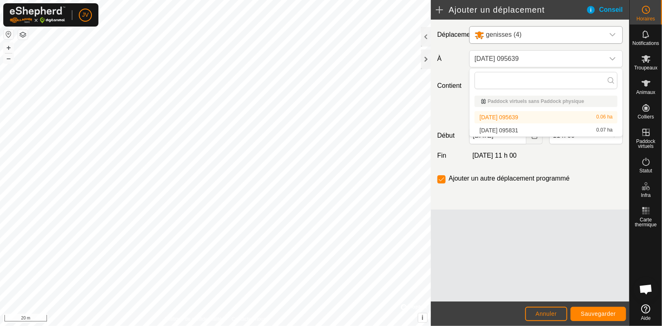
click at [485, 131] on li "[DATE] 095831 0.07 ha" at bounding box center [546, 130] width 143 height 12
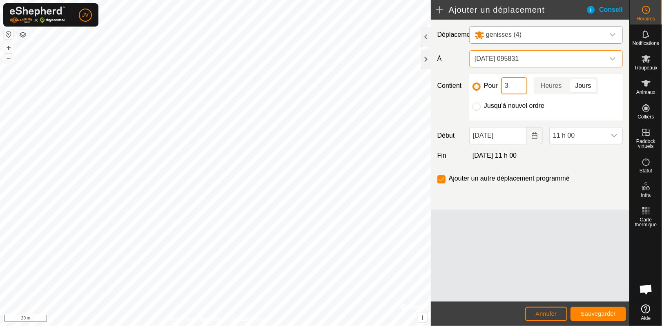
click at [518, 83] on input "3" at bounding box center [514, 85] width 26 height 17
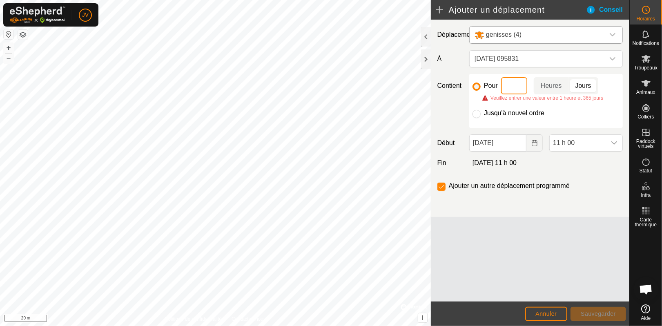
type input "1"
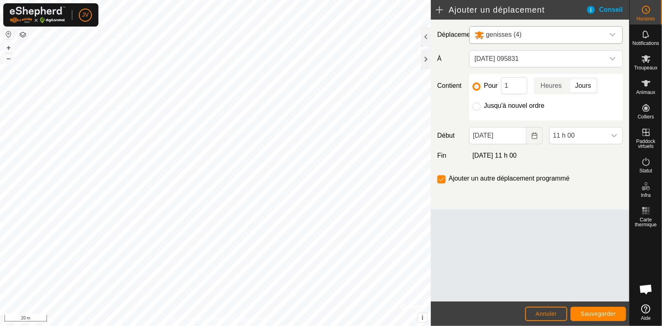
click at [585, 84] on p-togglebutton "Jours" at bounding box center [583, 85] width 29 height 17
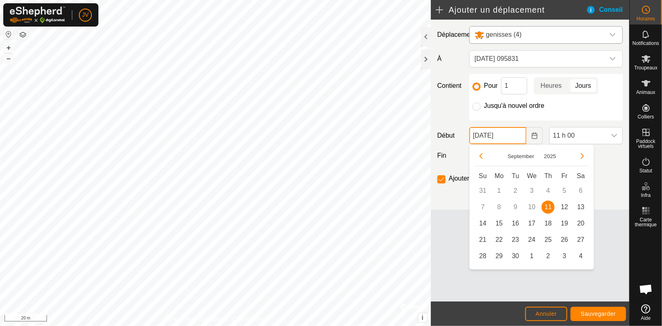
click at [495, 133] on input "[DATE]" at bounding box center [498, 135] width 57 height 17
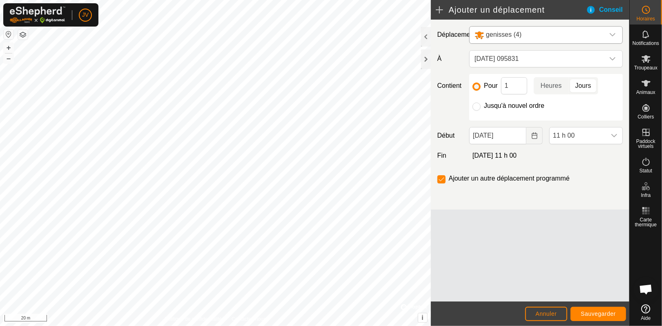
click at [465, 235] on div "Déplacement genisses (4) À [DATE] 095831 Contient Pour 1 Heures Jours Jusqu'à n…" at bounding box center [530, 161] width 199 height 282
click at [601, 311] on span "Sauvegarder" at bounding box center [598, 314] width 35 height 7
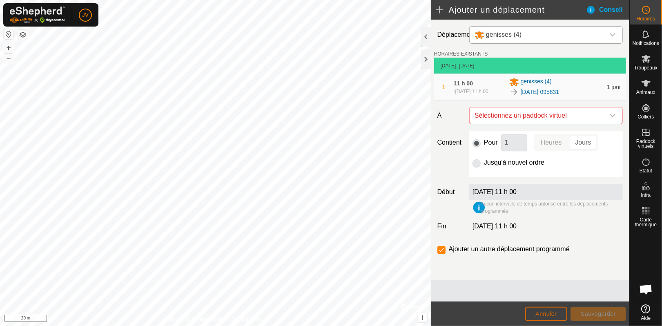
click at [544, 310] on button "Annuler" at bounding box center [546, 314] width 42 height 14
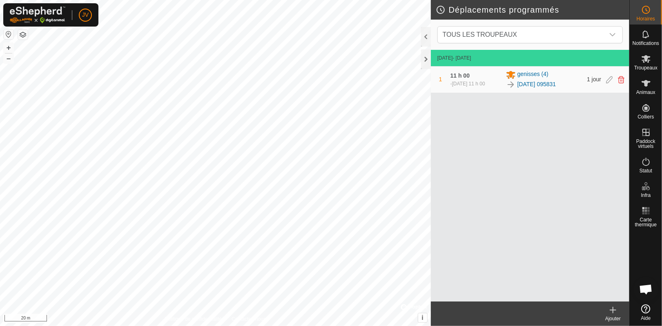
click at [469, 82] on span "[DATE] 11 h 00" at bounding box center [468, 84] width 33 height 6
click at [622, 82] on icon at bounding box center [621, 79] width 7 height 7
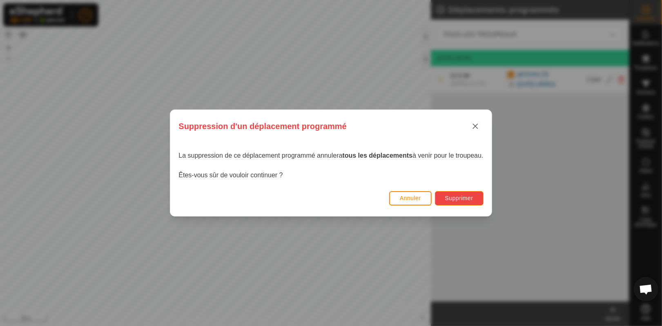
click at [461, 197] on span "Supprimer" at bounding box center [459, 198] width 28 height 7
